Goal: Task Accomplishment & Management: Use online tool/utility

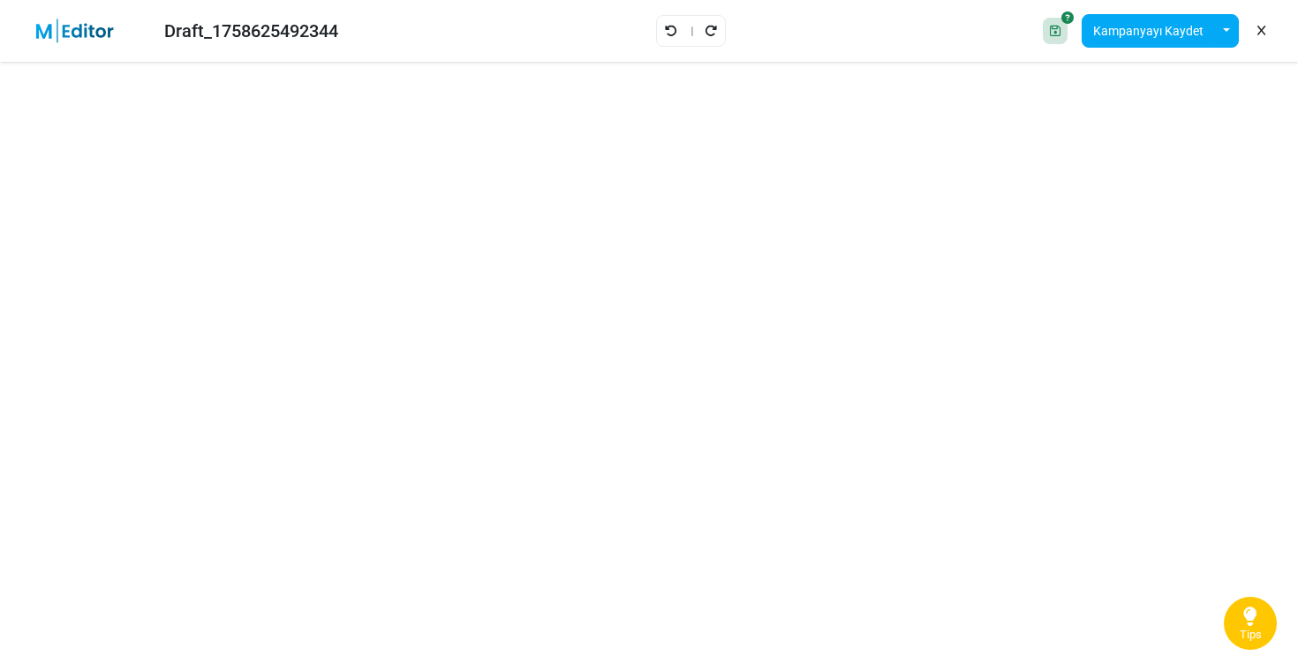
click at [60, 21] on img at bounding box center [85, 31] width 115 height 25
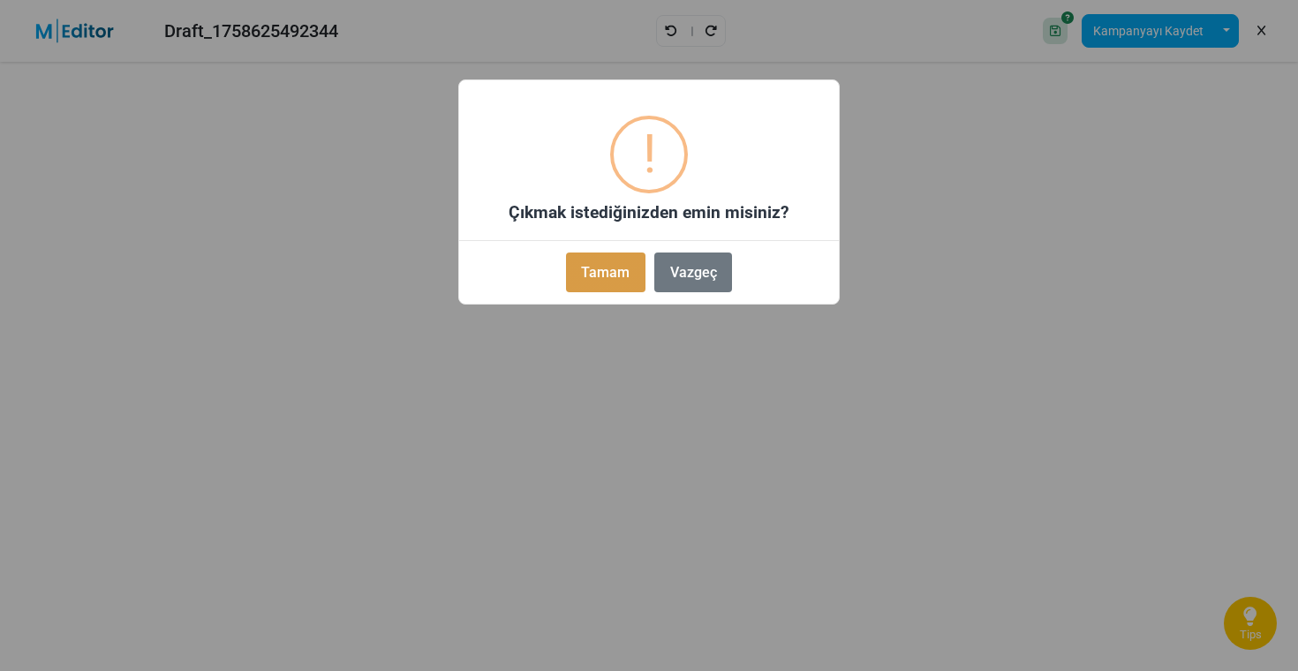
click at [594, 253] on button "Tamam" at bounding box center [605, 273] width 79 height 40
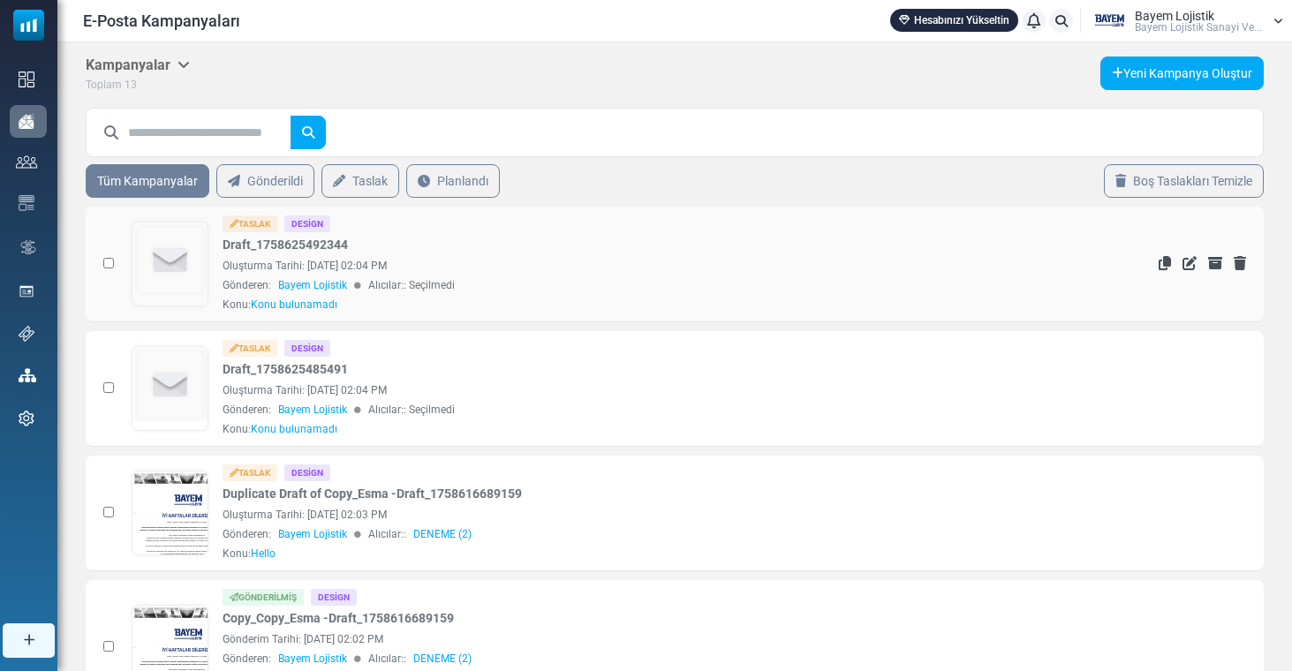
click at [716, 273] on div "Oluşturma Tarihi: September 23, 2025 at 02:04 PM" at bounding box center [657, 266] width 869 height 16
click at [171, 253] on img at bounding box center [170, 260] width 74 height 74
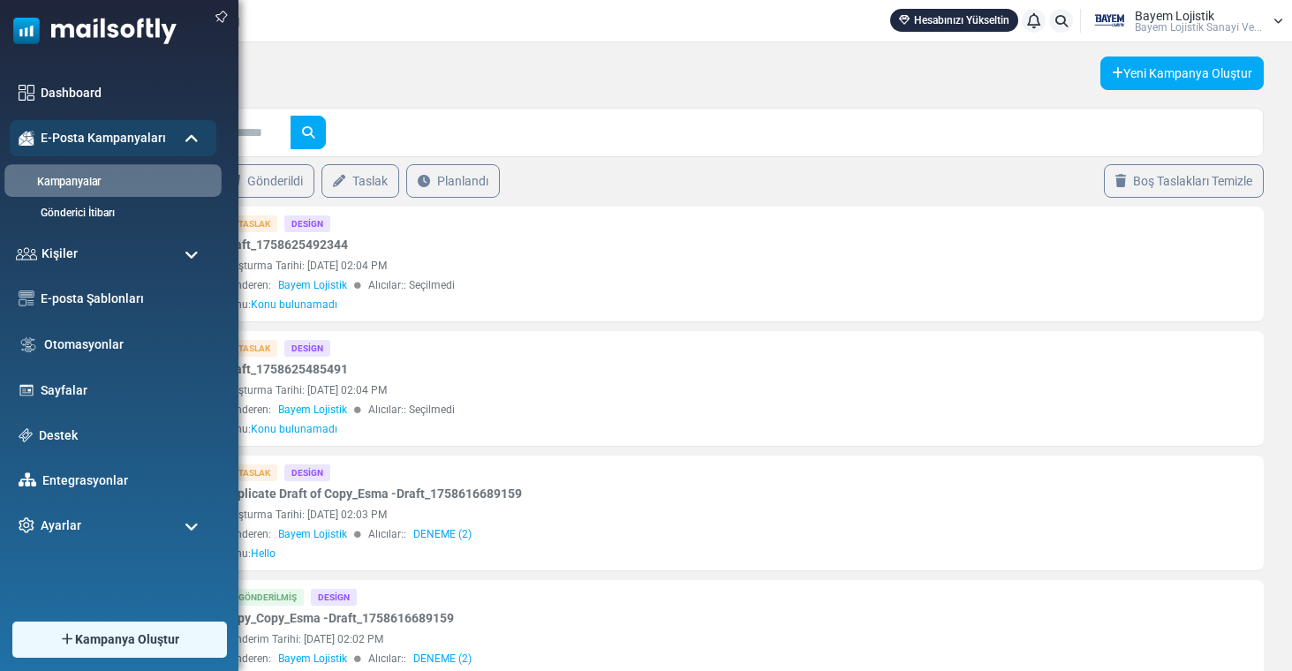
click at [68, 190] on li "Kampanyalar" at bounding box center [112, 180] width 217 height 33
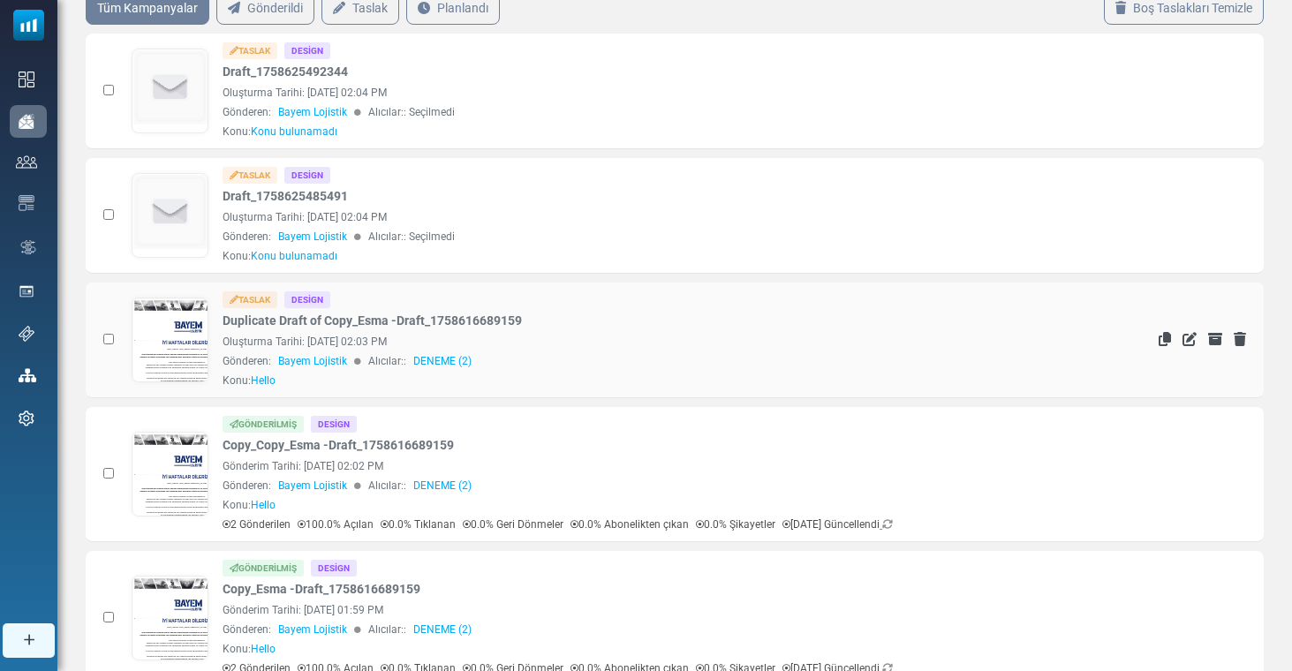
click at [183, 346] on link at bounding box center [170, 389] width 76 height 182
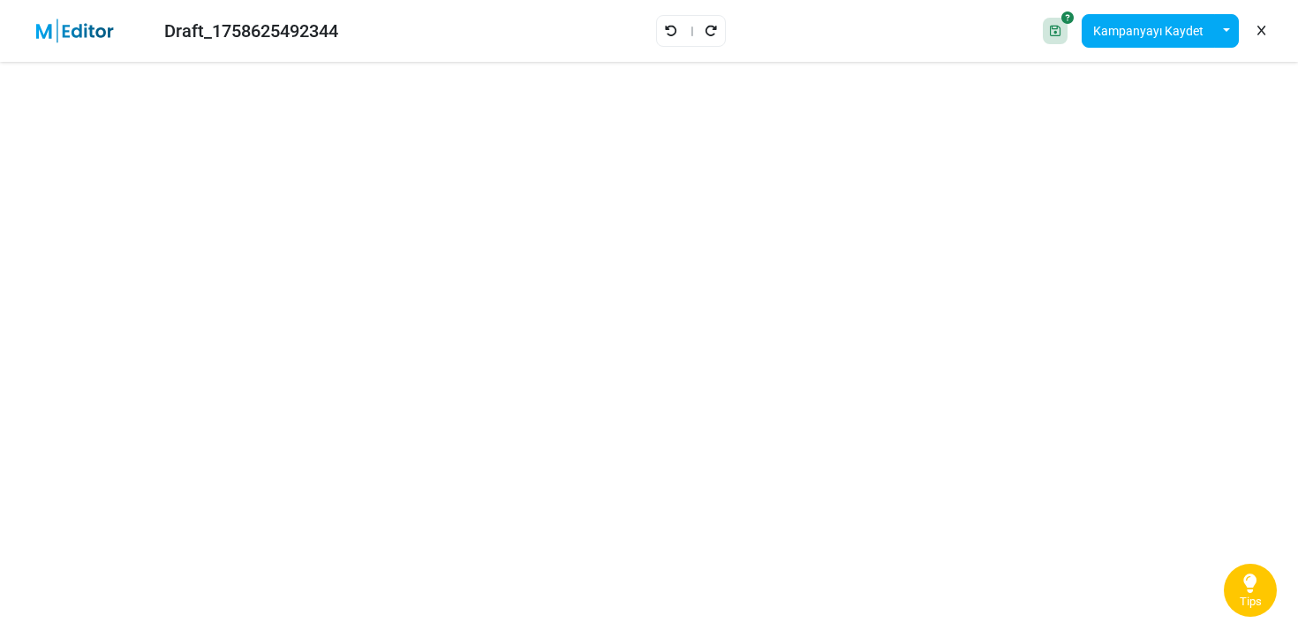
click at [59, 18] on div "Draft_1758625492344" at bounding box center [183, 31] width 338 height 41
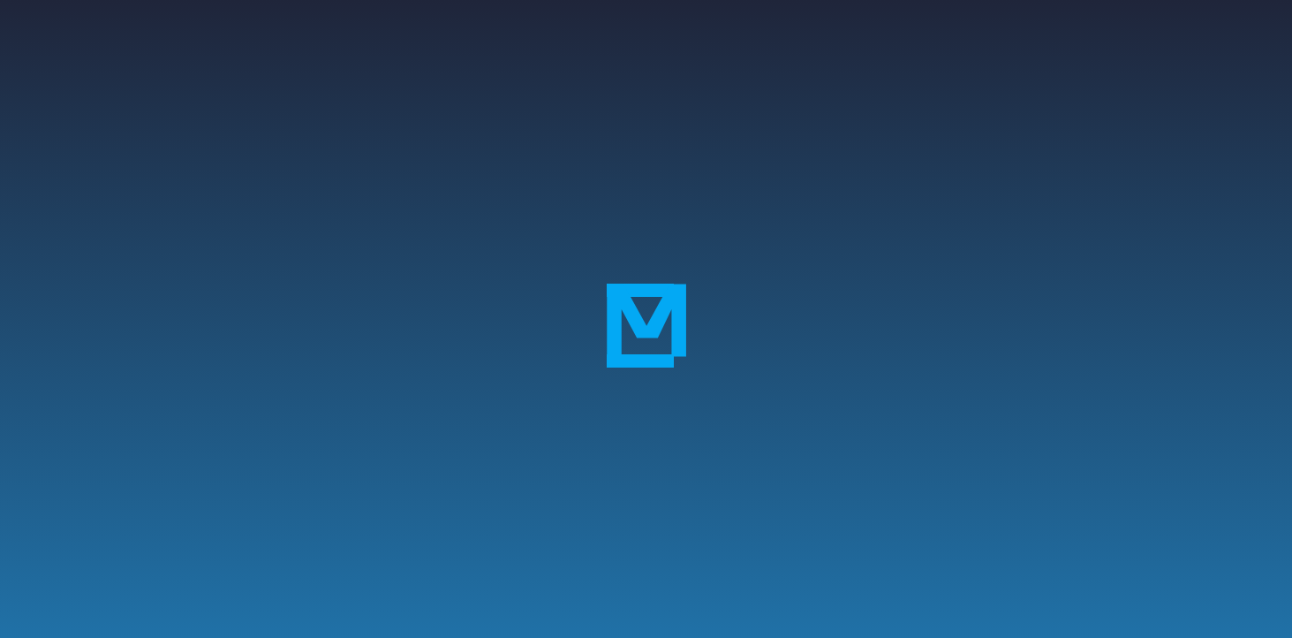
select select "**********"
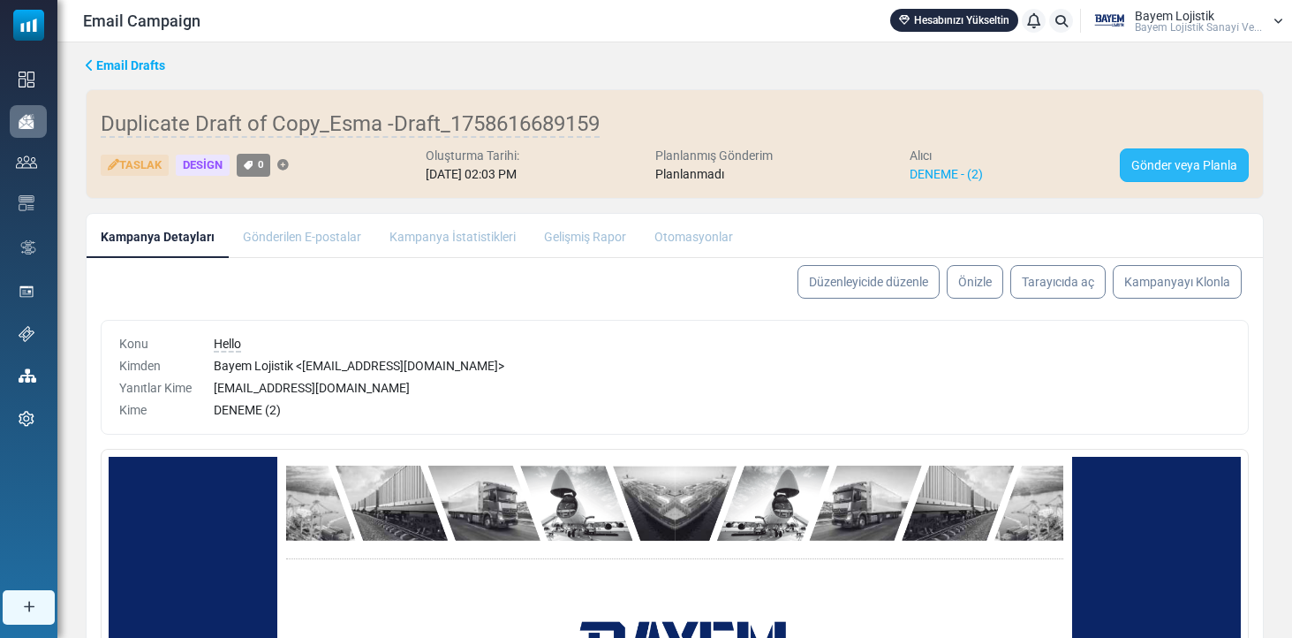
click at [1181, 166] on link "Gönder veya Planla" at bounding box center [1184, 165] width 129 height 34
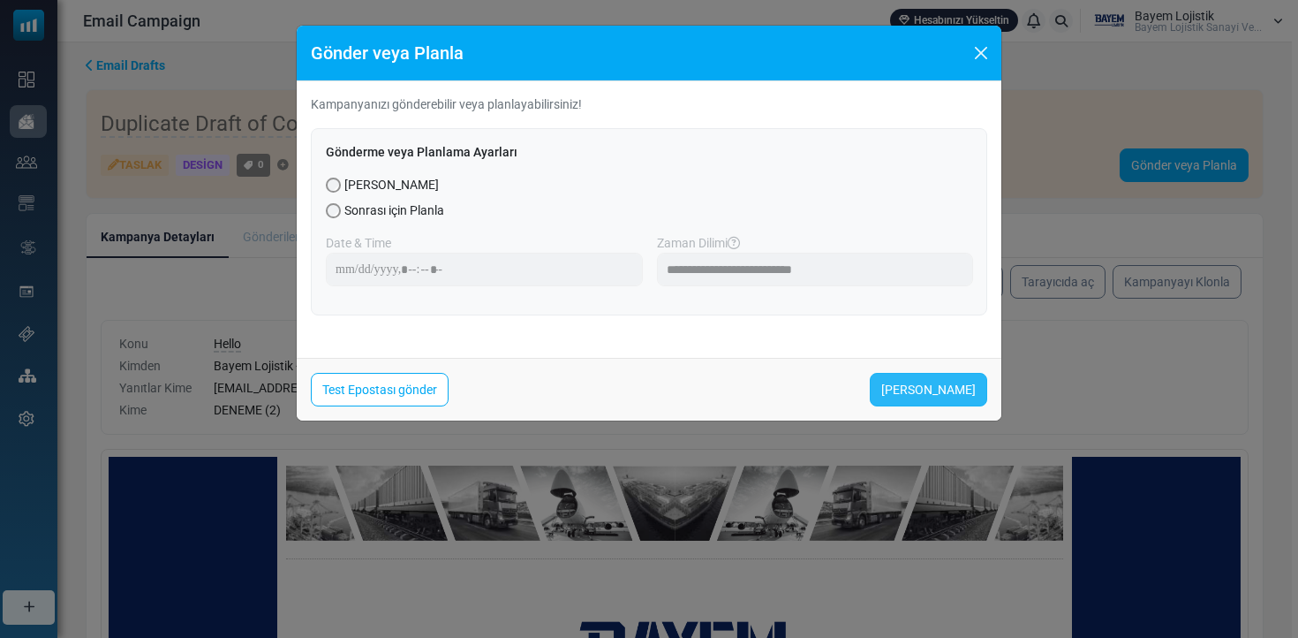
click at [943, 380] on link "Şimdi Gönder" at bounding box center [928, 390] width 117 height 34
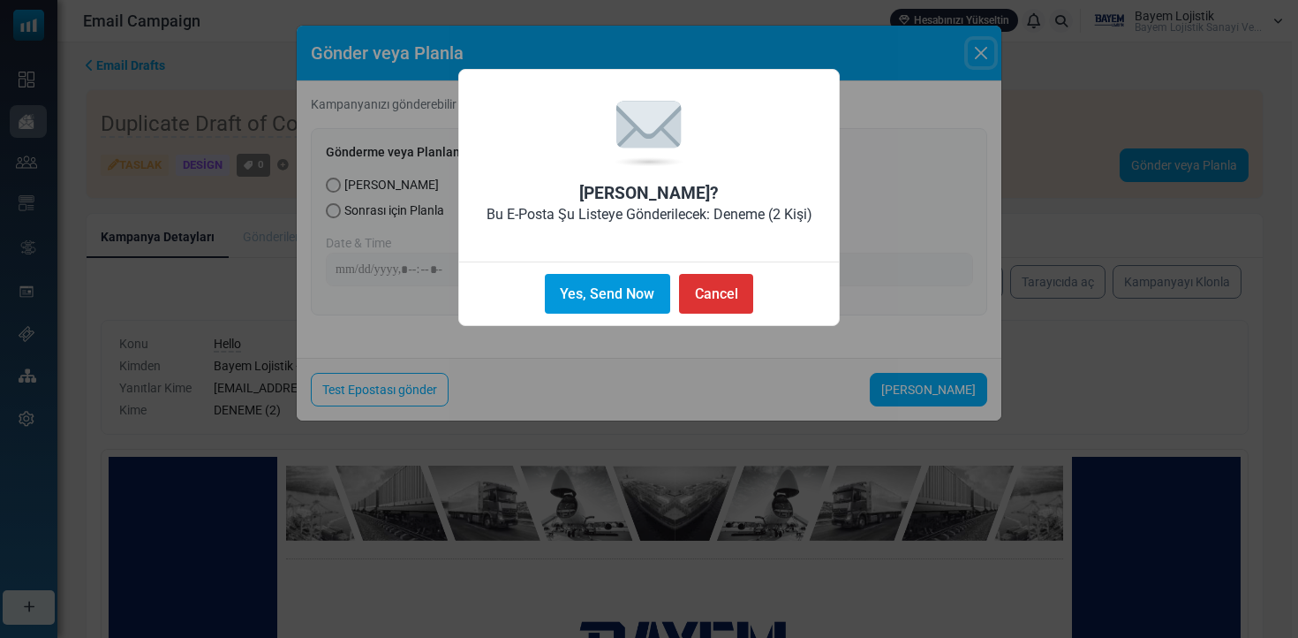
click at [642, 293] on button "Yes, Send Now" at bounding box center [607, 294] width 125 height 40
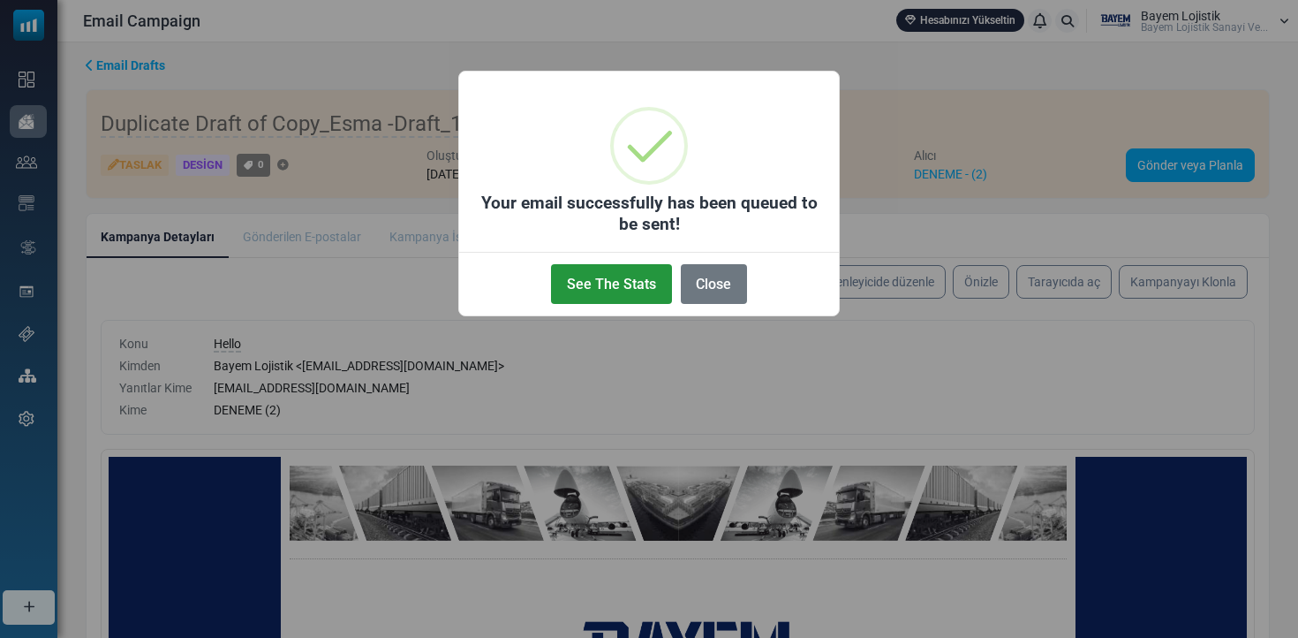
click at [607, 274] on button "See The Stats" at bounding box center [611, 284] width 120 height 40
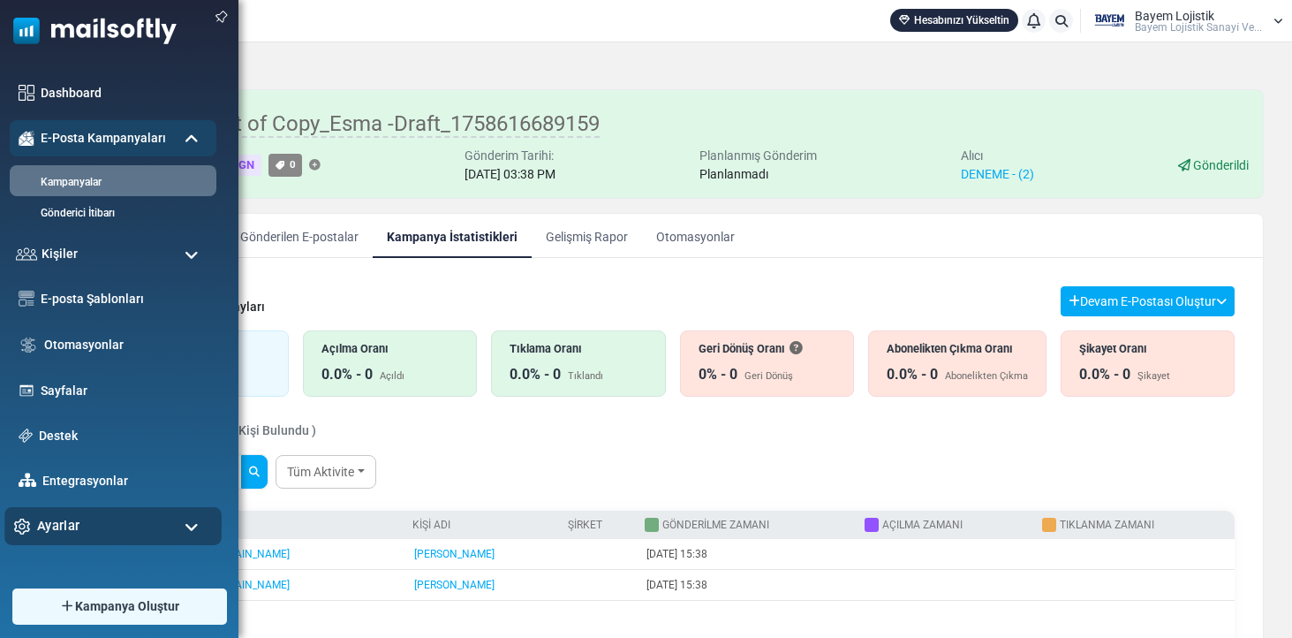
click at [85, 545] on div "Ayarlar" at bounding box center [112, 526] width 217 height 38
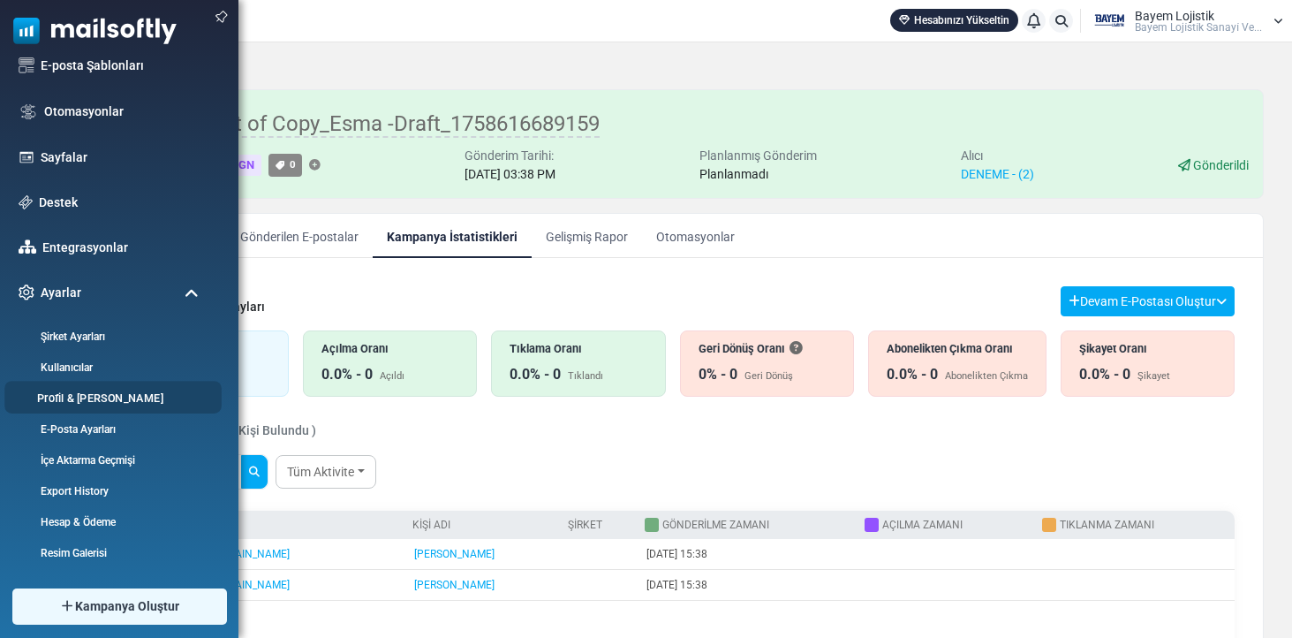
scroll to position [253, 0]
click at [105, 399] on link "Profil & [PERSON_NAME]" at bounding box center [110, 397] width 212 height 17
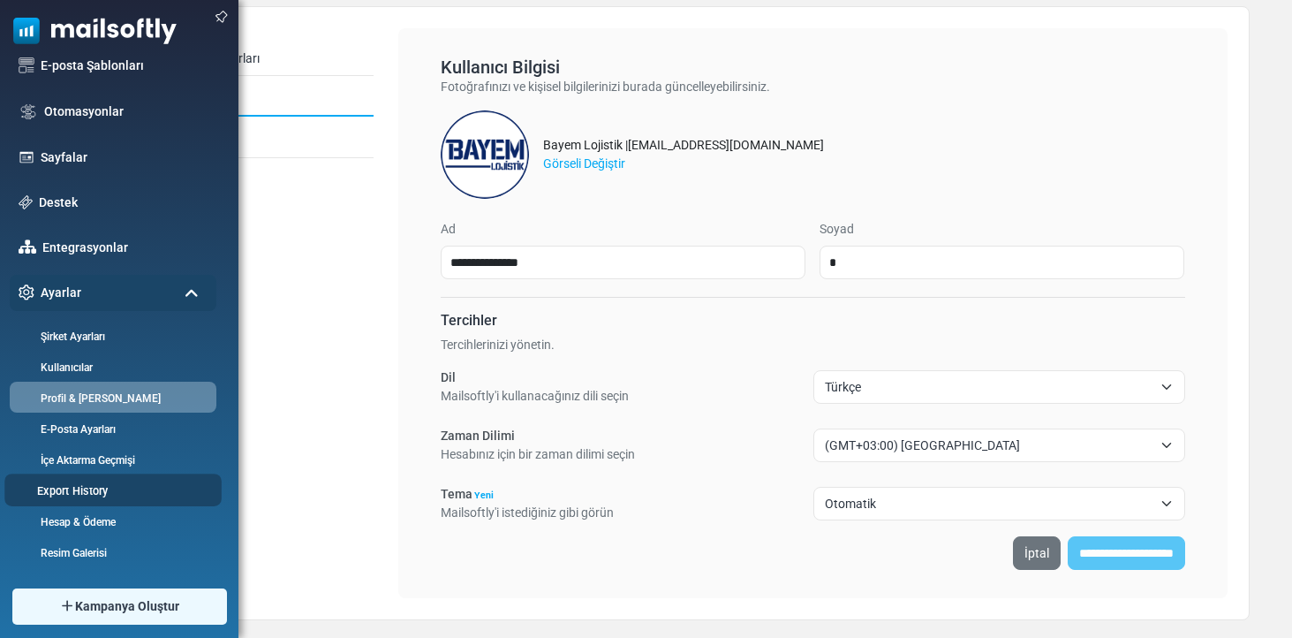
scroll to position [102, 0]
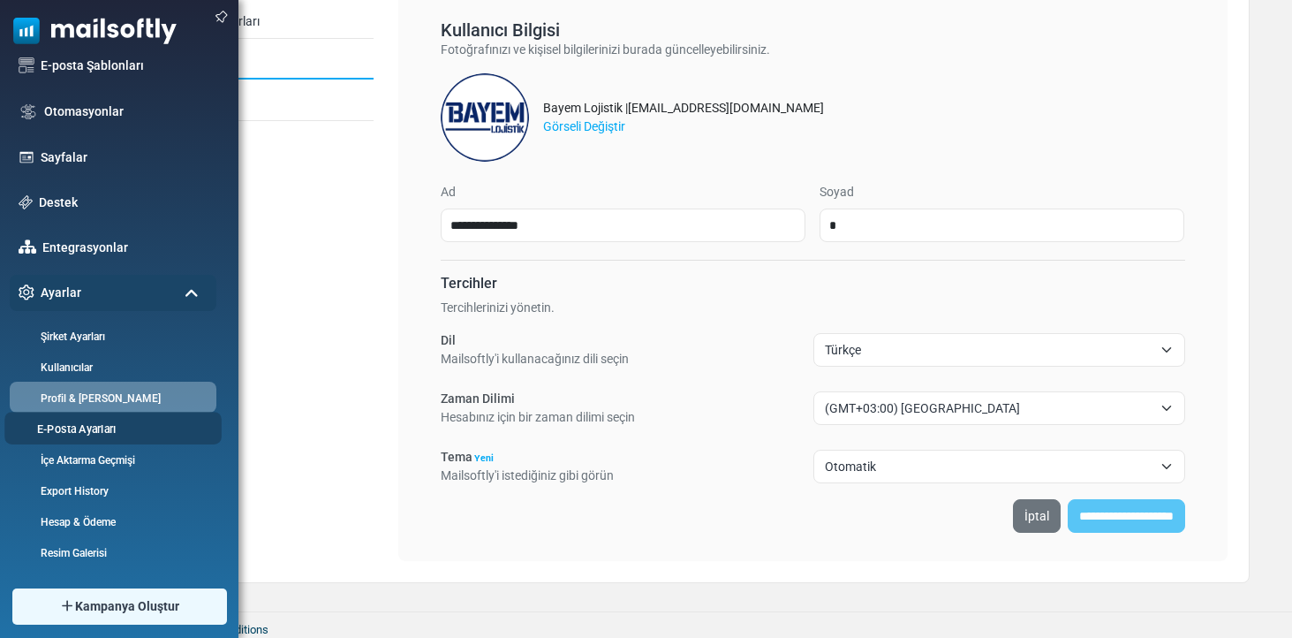
click at [125, 420] on link "E-Posta Ayarları" at bounding box center [110, 428] width 212 height 17
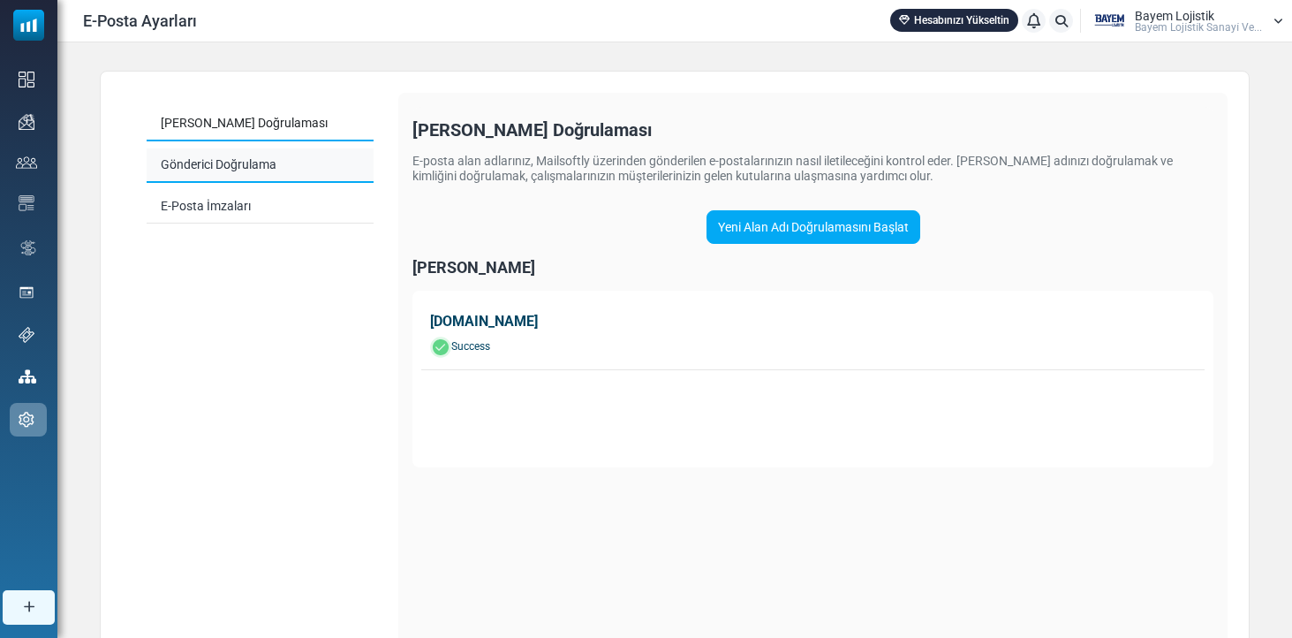
click at [244, 158] on link "Gönderici Doğrulama" at bounding box center [260, 165] width 227 height 34
